Goal: Find contact information: Find contact information

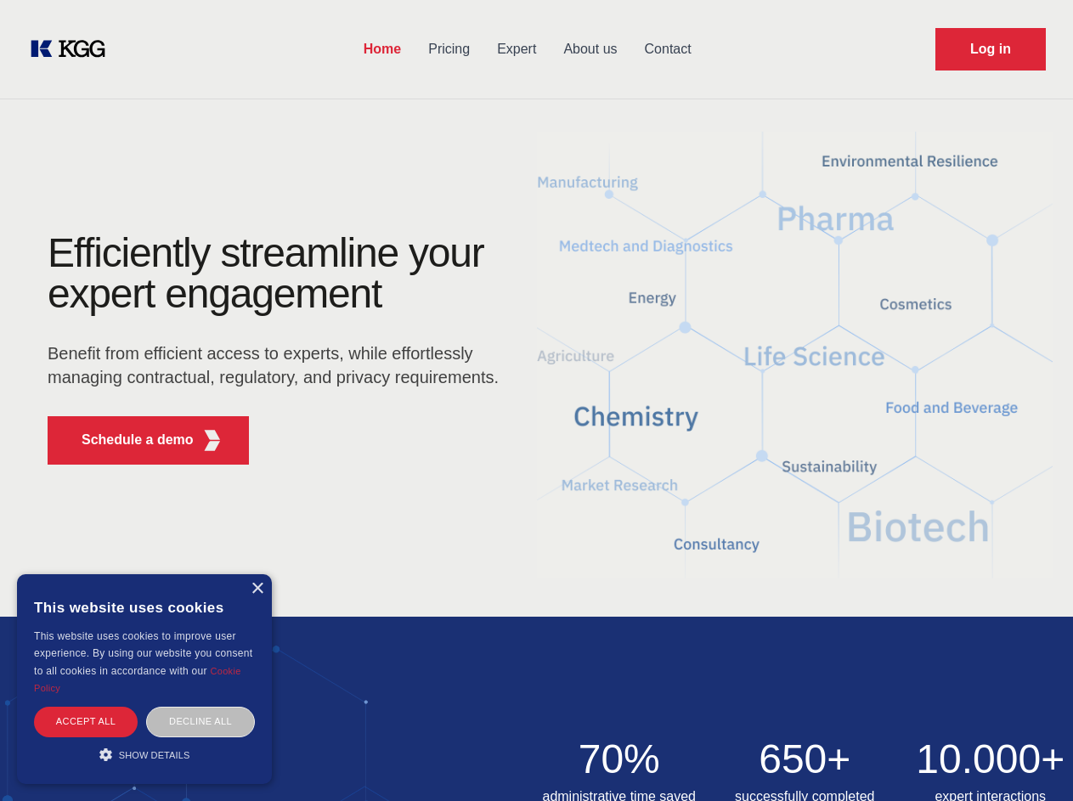
click at [536, 400] on div "Efficiently streamline your expert engagement Benefit from efficient access to …" at bounding box center [278, 356] width 517 height 246
click at [127, 440] on p "Schedule a demo" at bounding box center [138, 440] width 112 height 20
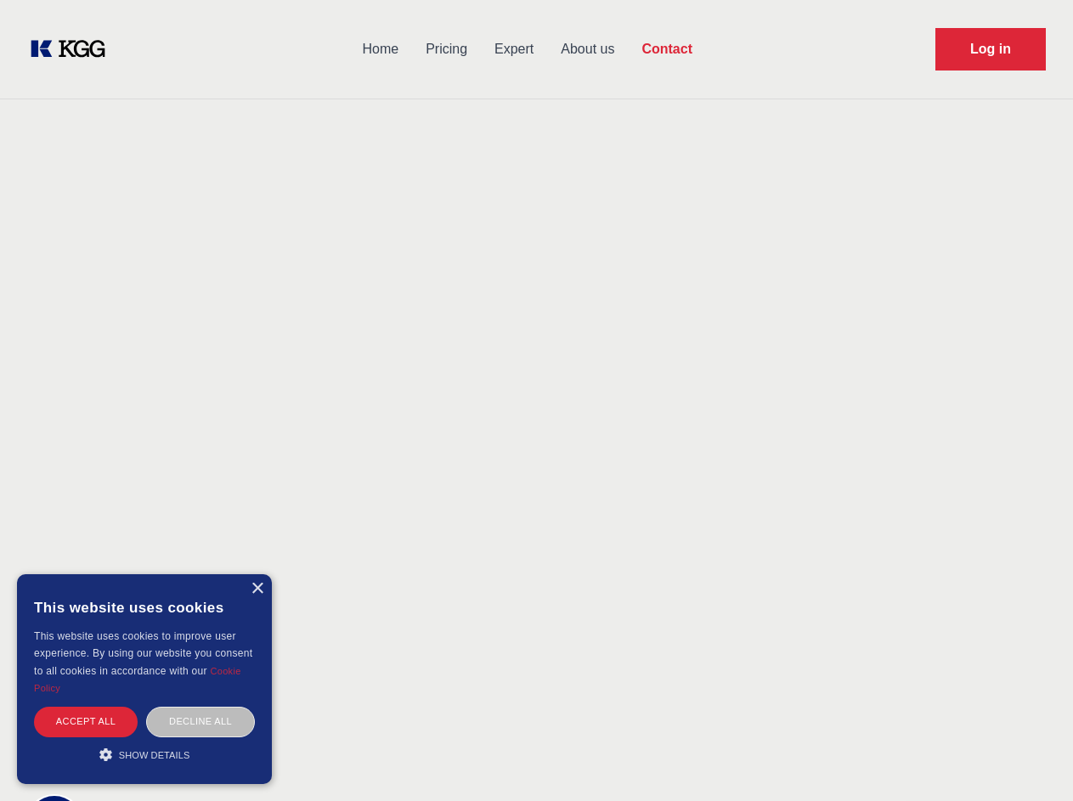
click at [257, 589] on div "× This website uses cookies This website uses cookies to improve user experienc…" at bounding box center [144, 679] width 255 height 210
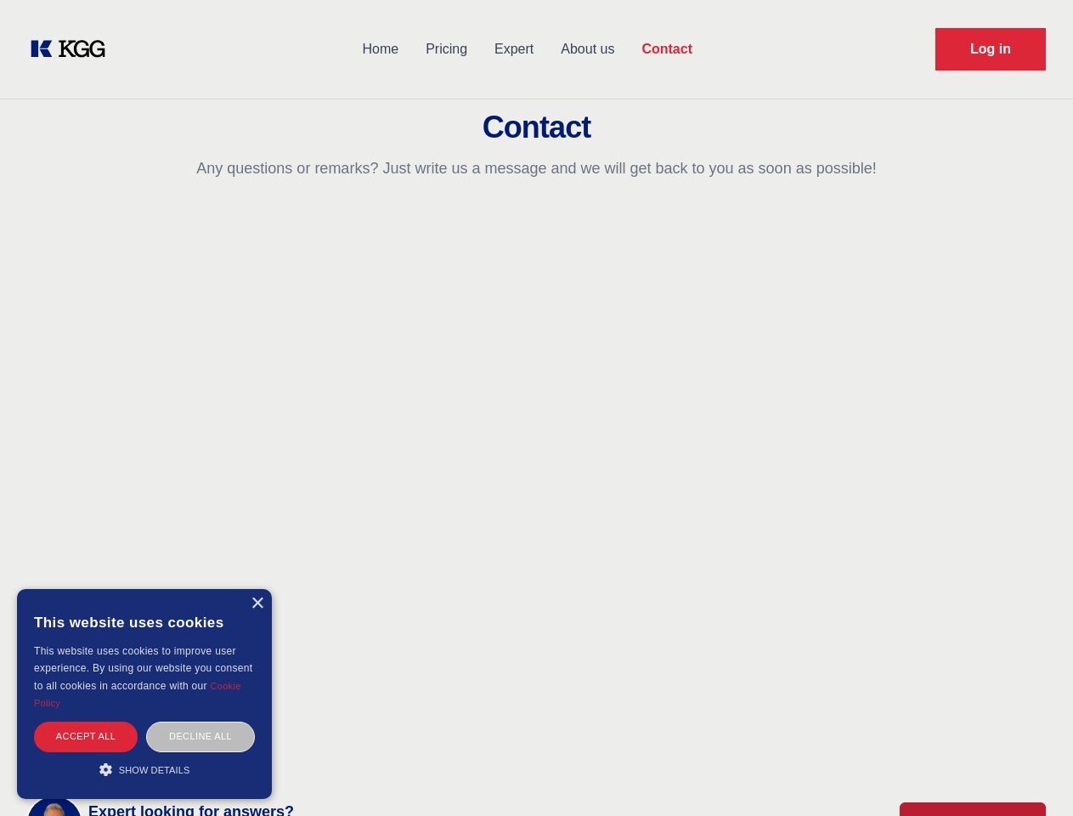
click at [86, 721] on div "Accept all" at bounding box center [86, 736] width 104 height 30
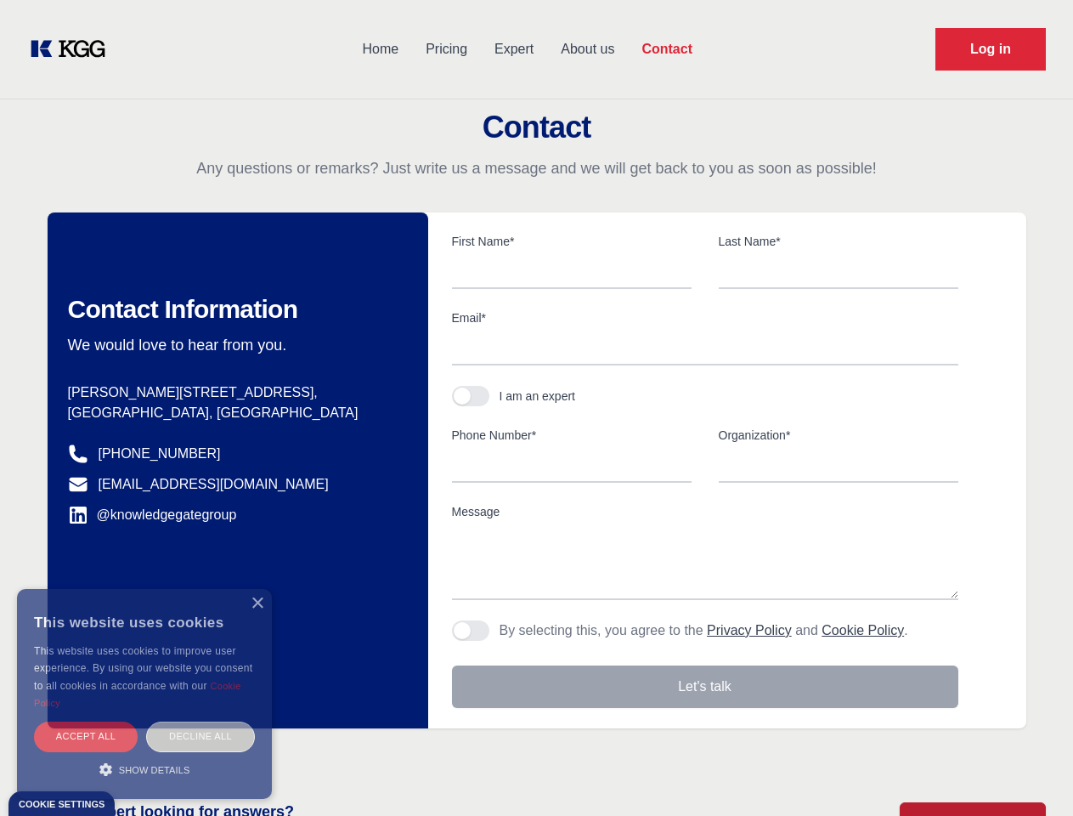
click at [201, 721] on div "Decline all" at bounding box center [200, 736] width 109 height 30
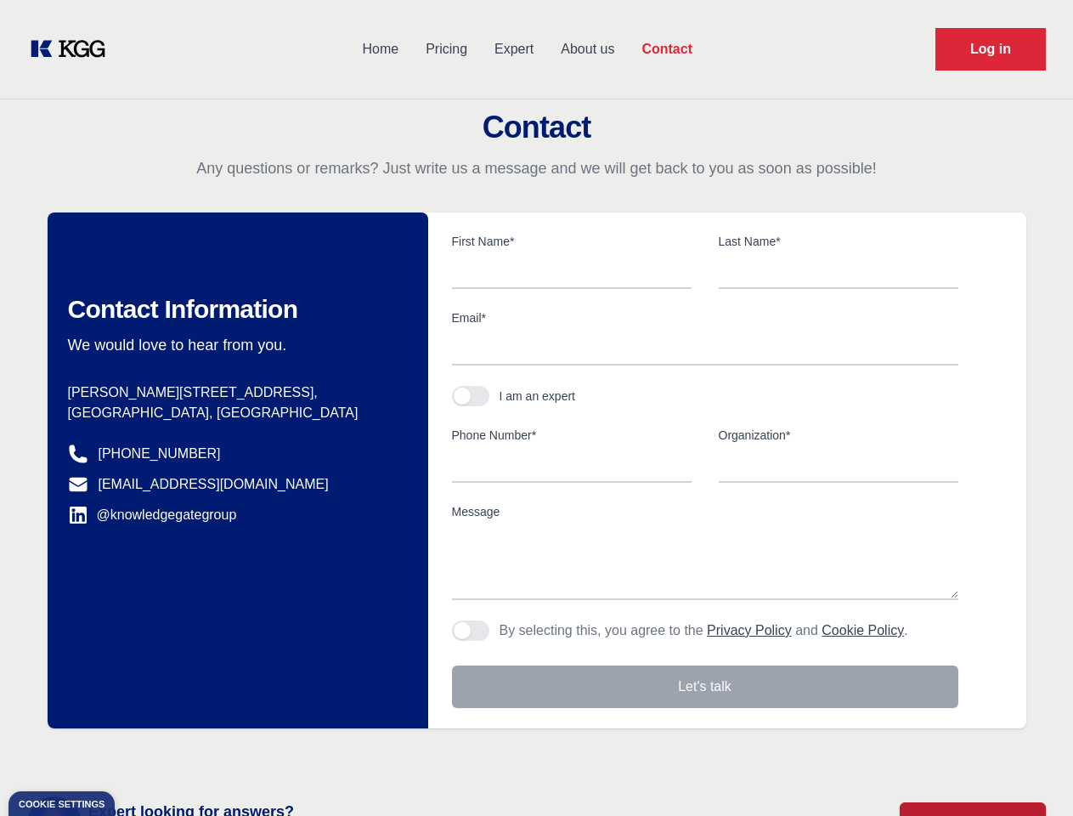
click at [144, 755] on main "Contact Any questions or remarks? Just write us a message and we will get back …" at bounding box center [536, 442] width 1073 height 885
